Goal: Navigation & Orientation: Understand site structure

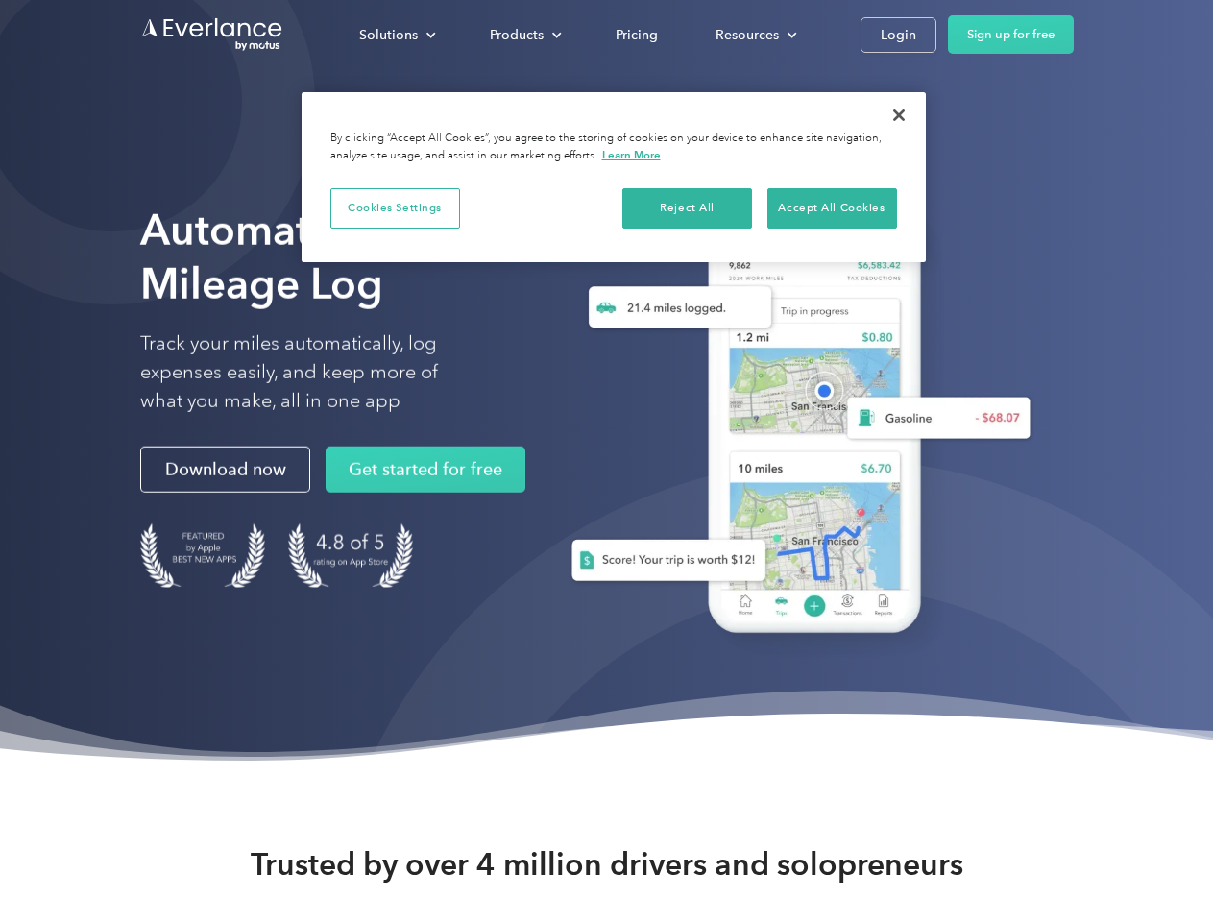
click at [397, 35] on div "Solutions" at bounding box center [388, 35] width 59 height 24
click at [523, 35] on div "Products" at bounding box center [517, 35] width 54 height 24
click at [754, 35] on div "Resources" at bounding box center [746, 35] width 63 height 24
click at [395, 207] on button "Cookies Settings" at bounding box center [395, 208] width 130 height 40
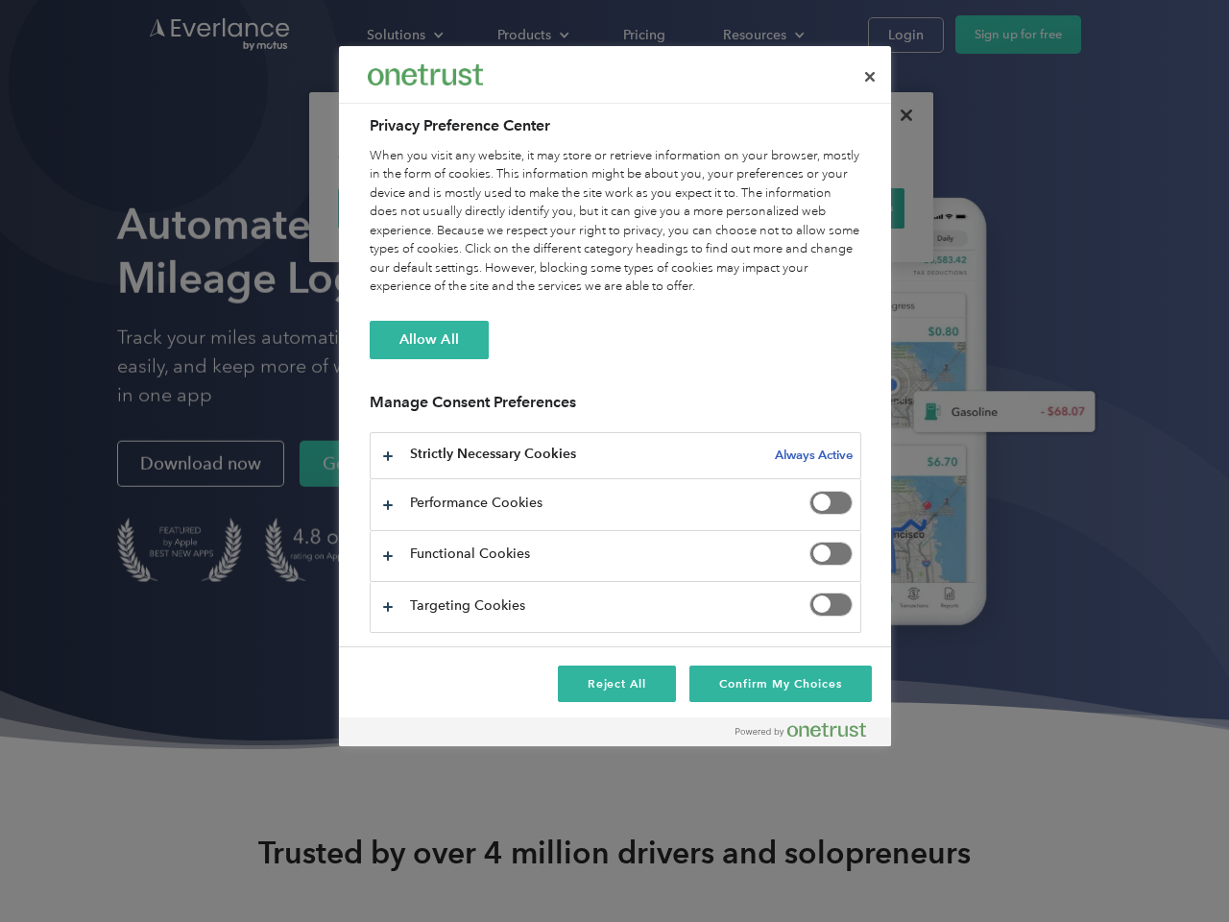
click at [688, 207] on div "When you visit any website, it may store or retrieve information on your browse…" at bounding box center [616, 222] width 492 height 150
click at [832, 207] on div "When you visit any website, it may store or retrieve information on your browse…" at bounding box center [616, 222] width 492 height 150
click at [899, 115] on div at bounding box center [614, 461] width 1229 height 922
